Goal: Obtain resource: Download file/media

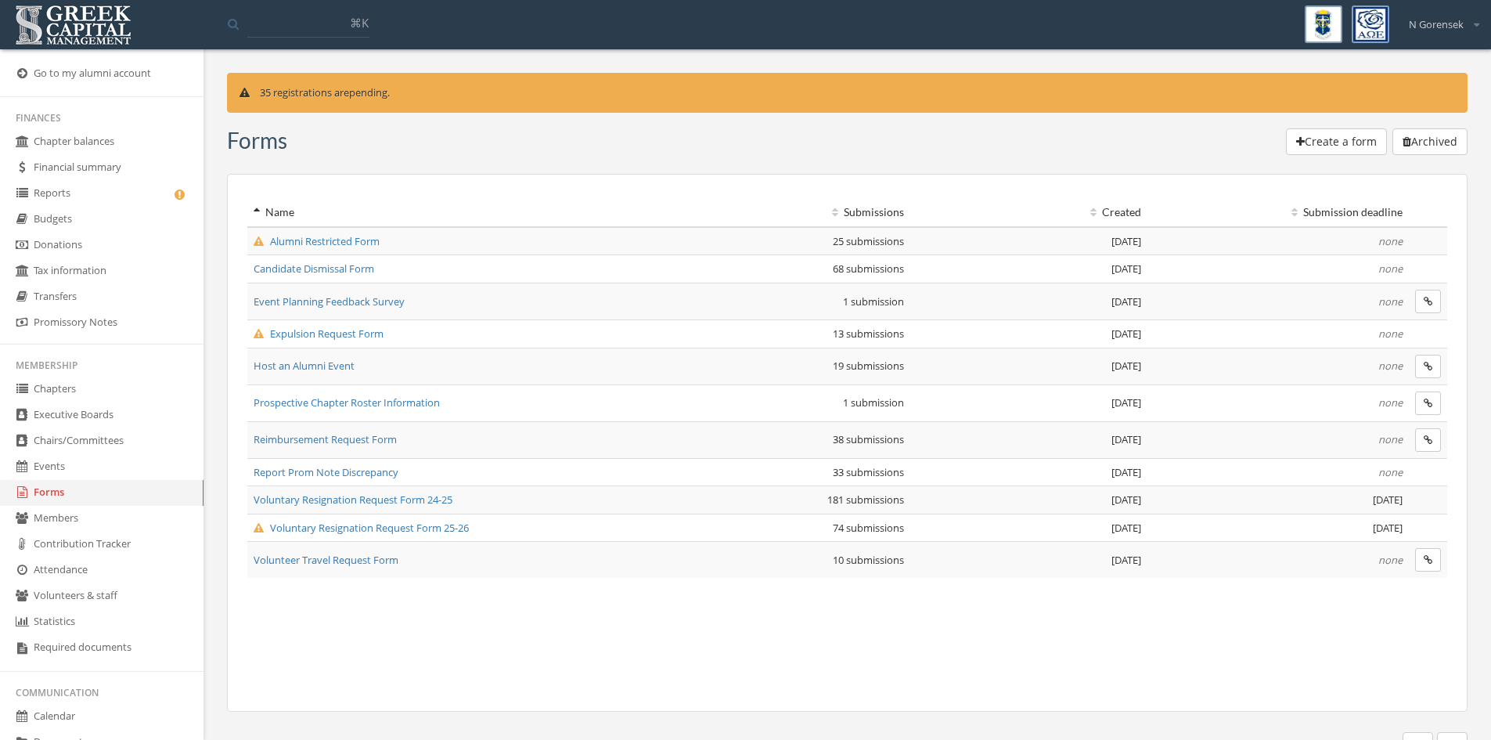
click at [463, 530] on span "Voluntary Resignation Request Form 25-26" at bounding box center [361, 527] width 215 height 14
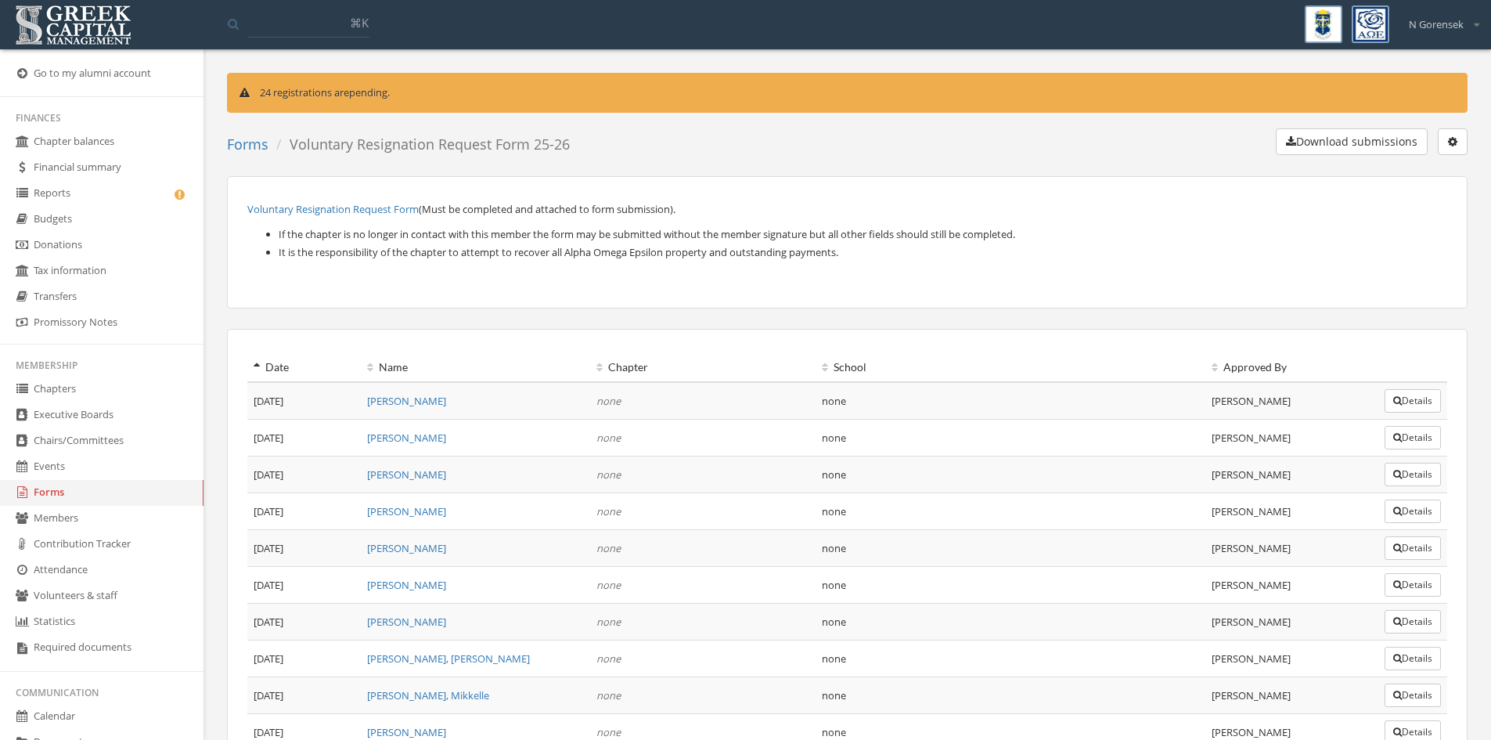
click at [1313, 146] on button "Download submissions" at bounding box center [1352, 141] width 152 height 27
click at [243, 143] on link "Forms" at bounding box center [247, 144] width 41 height 19
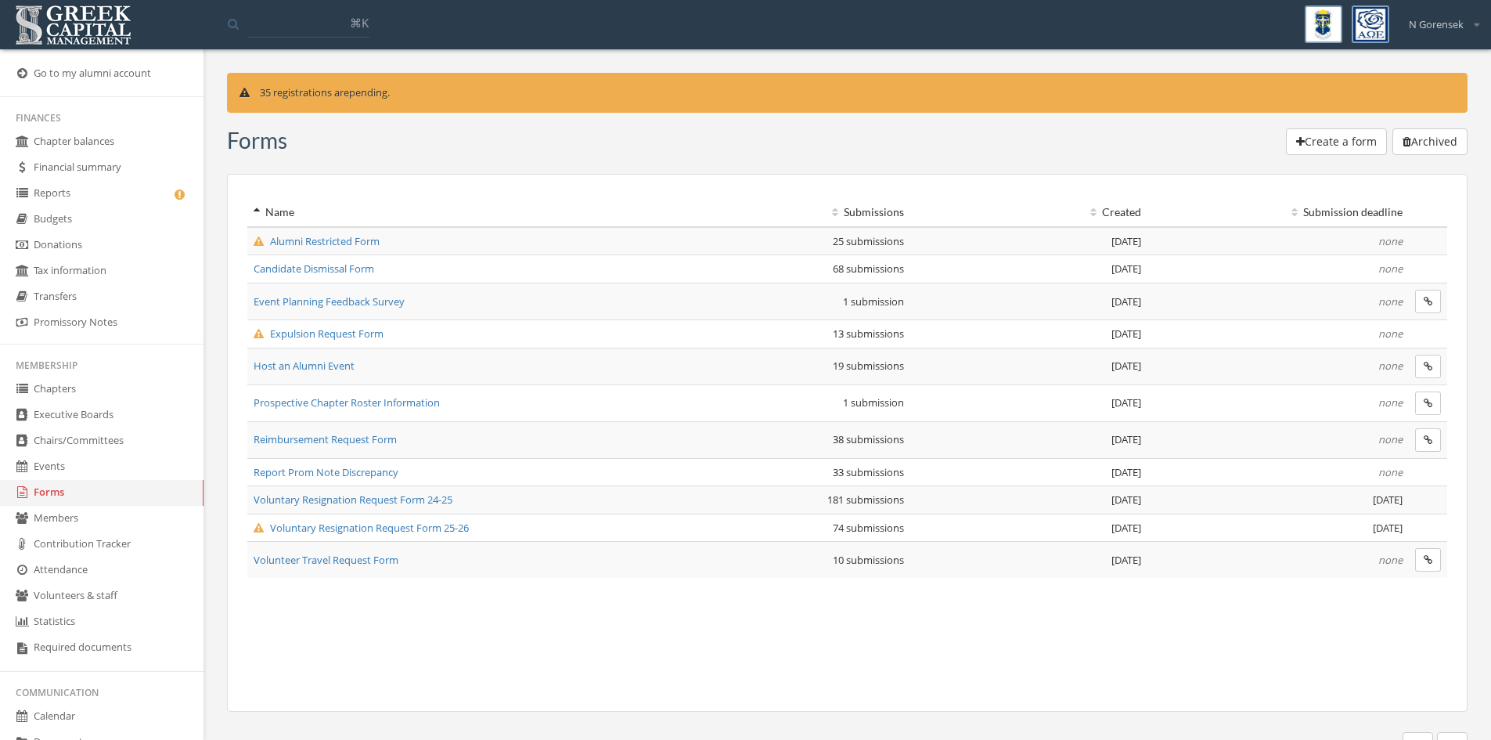
click at [366, 337] on span "Expulsion Request Form" at bounding box center [319, 333] width 130 height 14
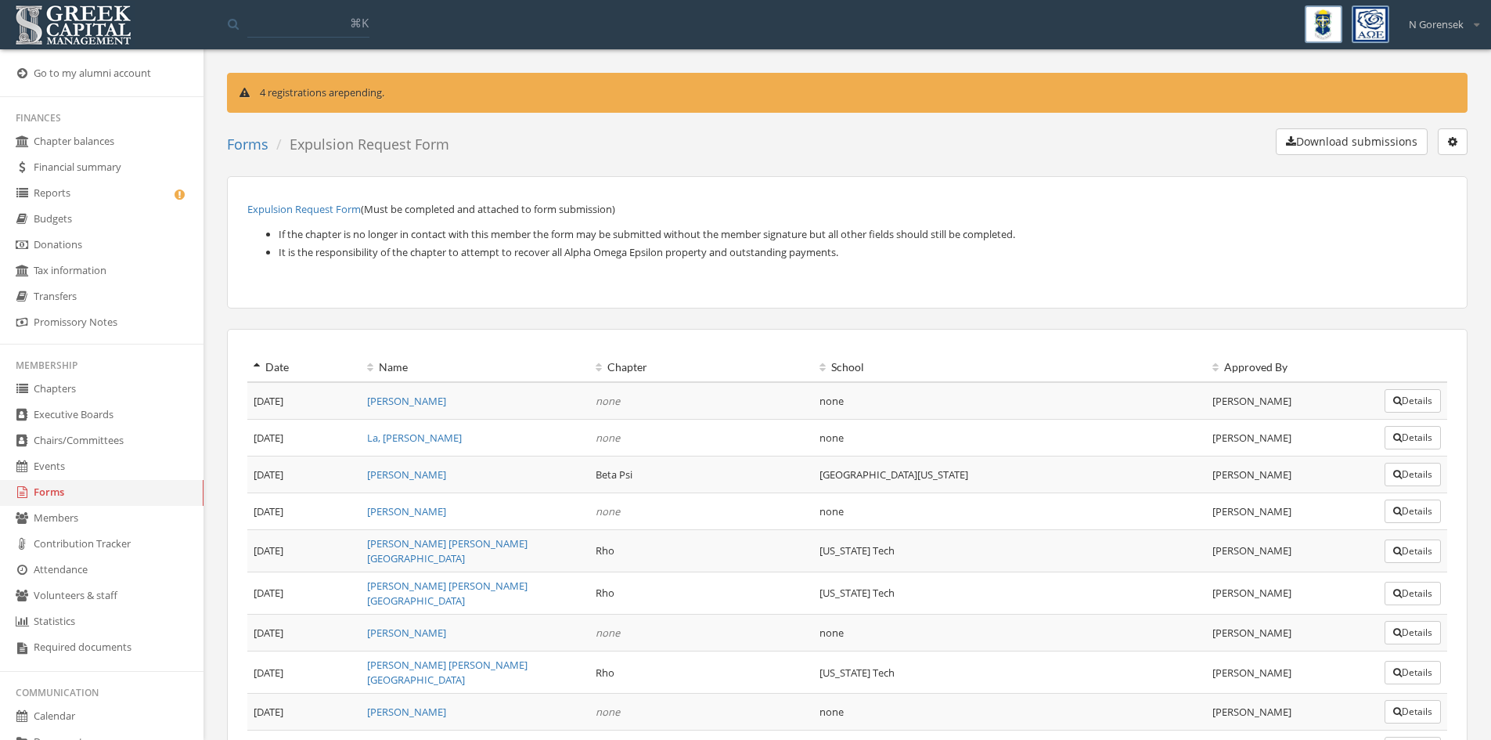
click at [1360, 130] on button "Download submissions" at bounding box center [1352, 141] width 152 height 27
click at [239, 142] on link "Forms" at bounding box center [247, 144] width 41 height 19
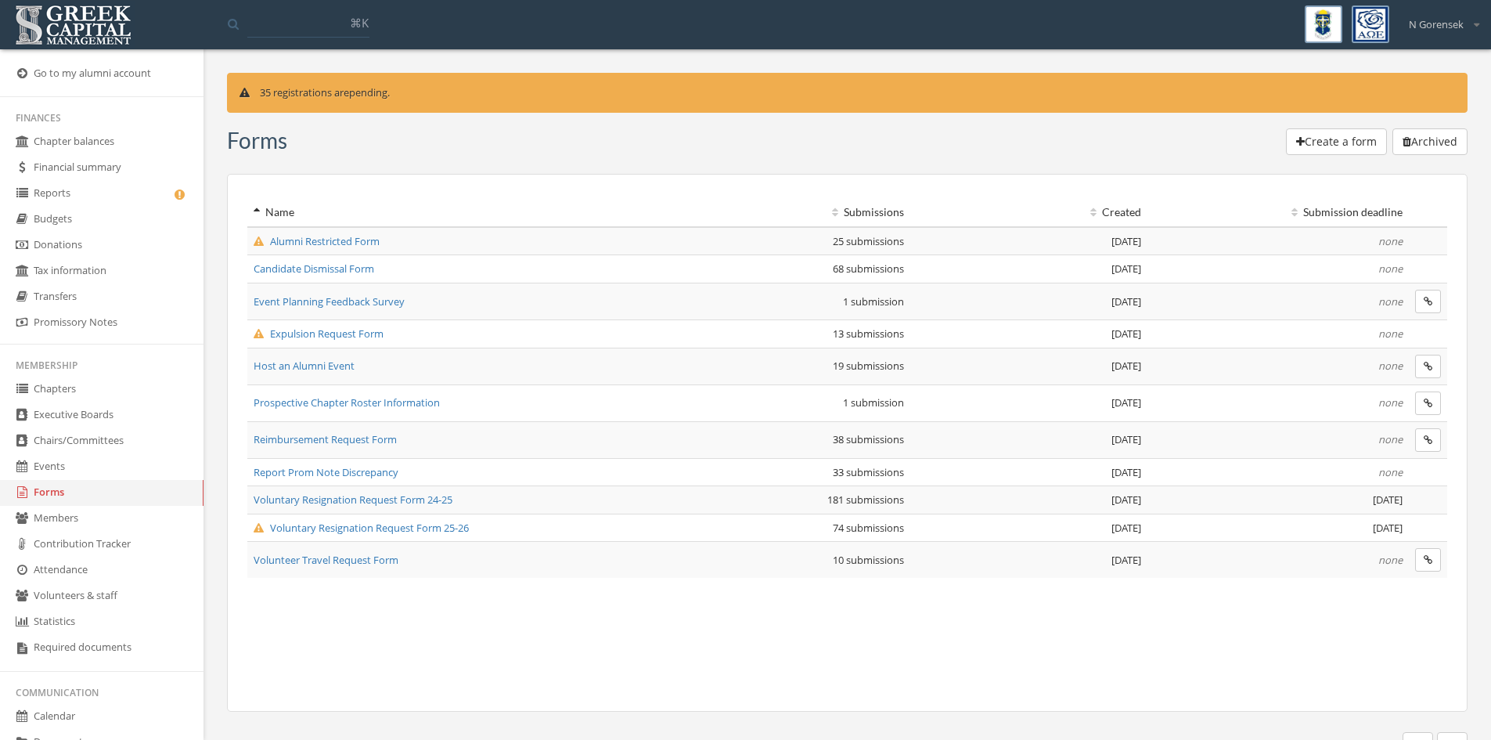
click at [349, 246] on span "Alumni Restricted Form" at bounding box center [317, 241] width 126 height 14
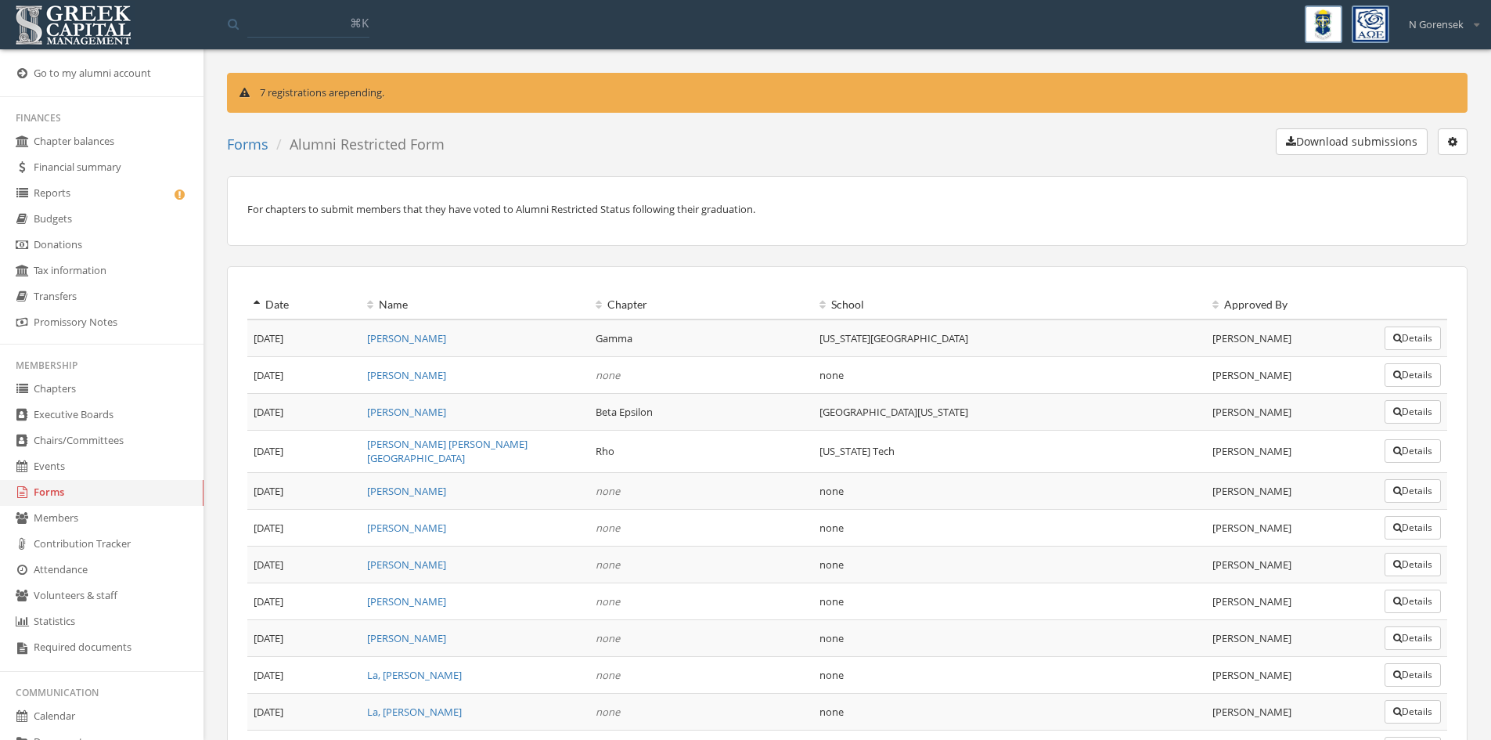
click at [1381, 143] on button "Download submissions" at bounding box center [1352, 141] width 152 height 27
